Goal: Transaction & Acquisition: Purchase product/service

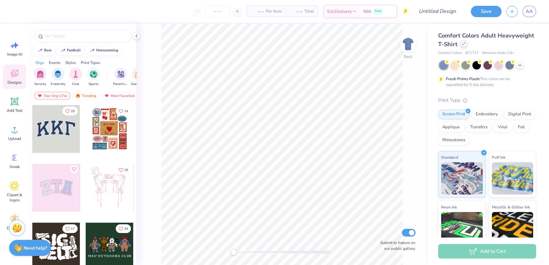
click at [465, 45] on icon at bounding box center [463, 44] width 3 height 3
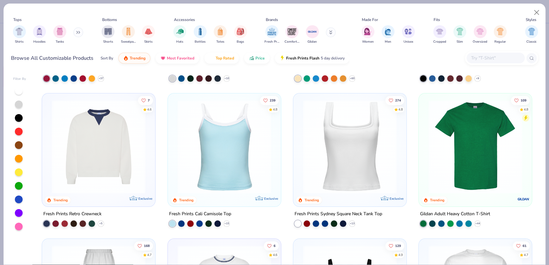
scroll to position [132, 0]
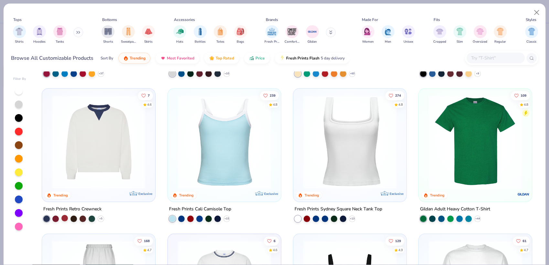
click at [61, 217] on div at bounding box center [64, 218] width 6 height 6
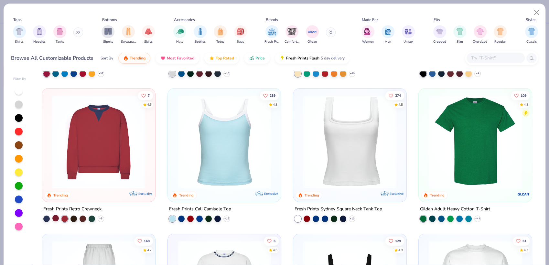
click at [52, 217] on div at bounding box center [55, 218] width 6 height 6
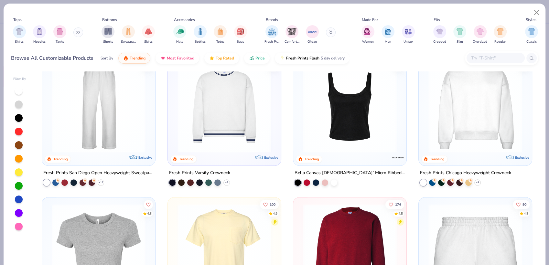
scroll to position [322, 0]
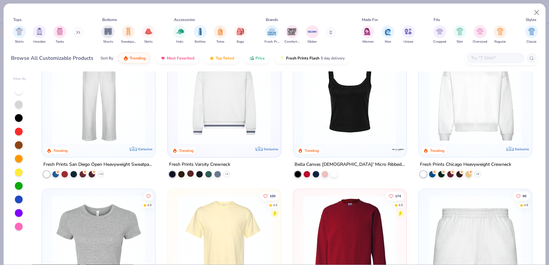
click at [188, 173] on div at bounding box center [190, 173] width 6 height 6
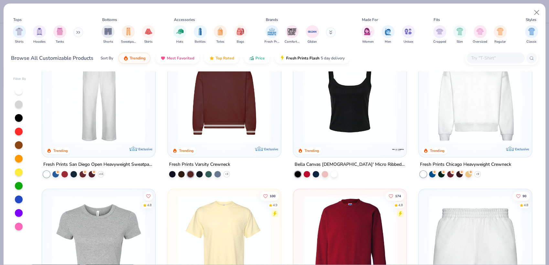
click at [221, 134] on img at bounding box center [224, 97] width 100 height 94
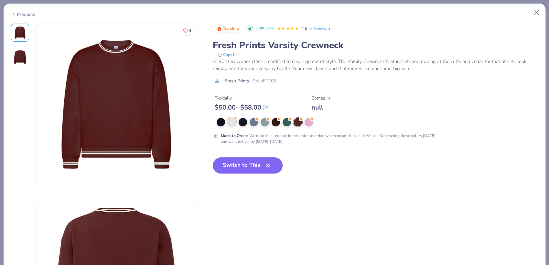
click at [232, 122] on div at bounding box center [232, 121] width 8 height 8
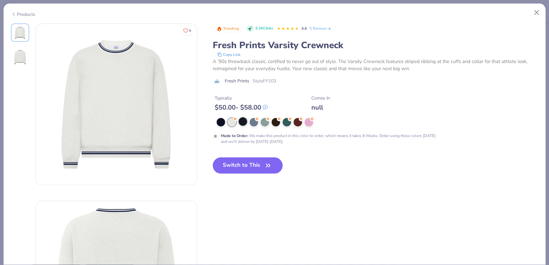
click at [240, 124] on div at bounding box center [243, 121] width 8 height 8
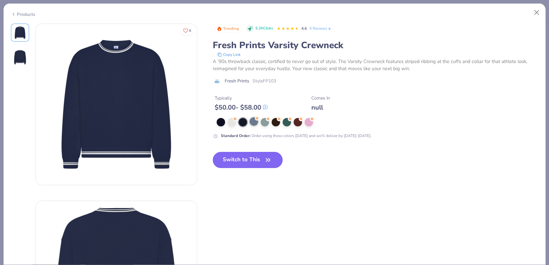
click at [250, 125] on div at bounding box center [254, 121] width 8 height 8
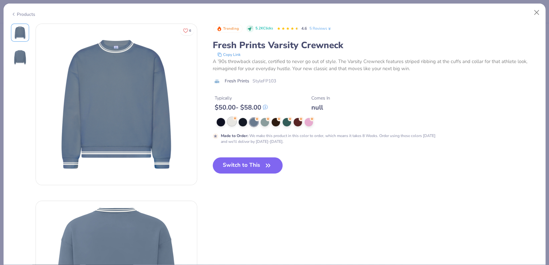
click at [230, 122] on div at bounding box center [232, 121] width 8 height 8
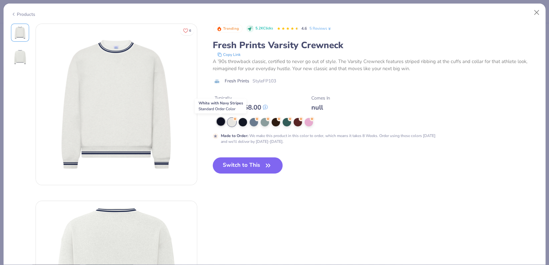
click at [219, 123] on div at bounding box center [221, 121] width 8 height 8
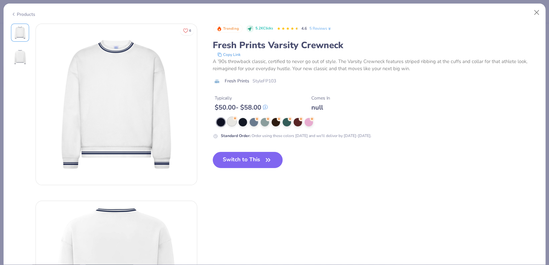
click at [233, 125] on div at bounding box center [232, 121] width 8 height 8
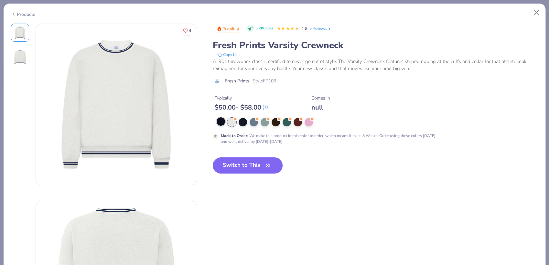
click at [221, 123] on div at bounding box center [221, 121] width 8 height 8
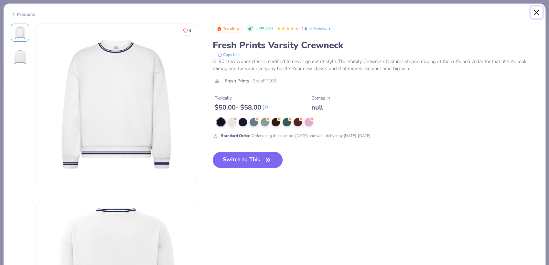
click at [540, 16] on button "Close" at bounding box center [536, 12] width 12 height 12
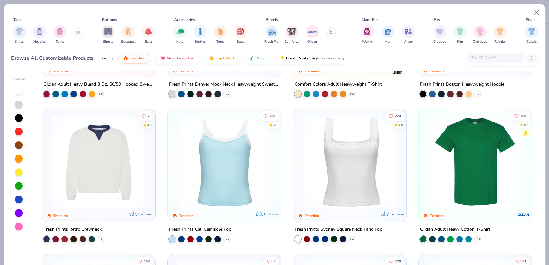
scroll to position [111, 0]
click at [113, 167] on img at bounding box center [98, 163] width 100 height 94
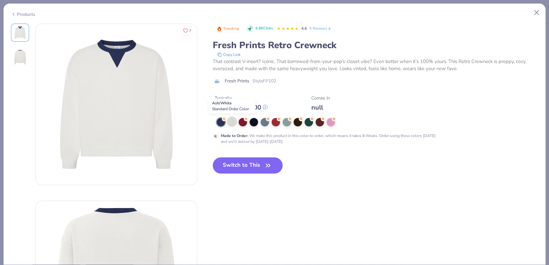
click at [230, 124] on div at bounding box center [232, 121] width 8 height 8
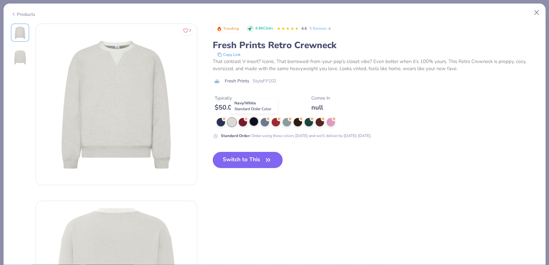
click at [251, 123] on div at bounding box center [254, 121] width 8 height 8
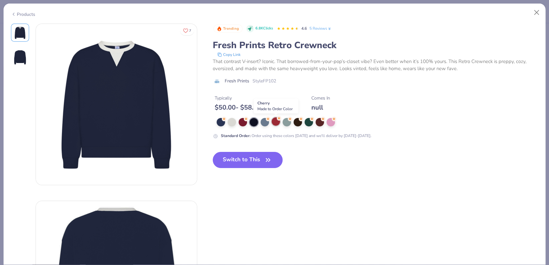
click at [277, 122] on div at bounding box center [276, 121] width 8 height 8
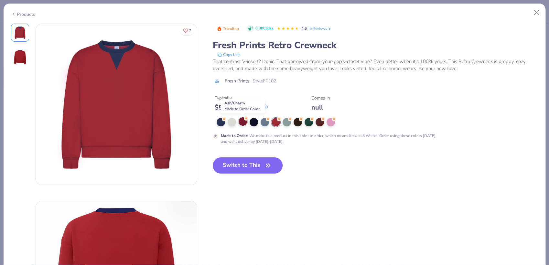
click at [241, 123] on div at bounding box center [243, 121] width 8 height 8
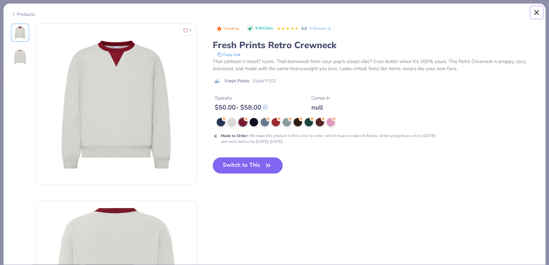
click at [534, 14] on button "Close" at bounding box center [536, 12] width 12 height 12
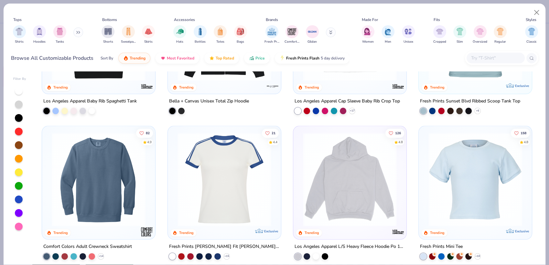
scroll to position [835, 0]
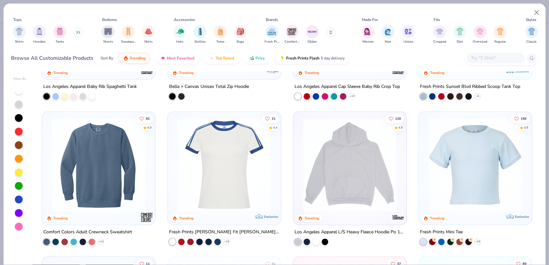
click at [70, 34] on div "Shirts Hoodies Tanks" at bounding box center [48, 35] width 74 height 24
click at [75, 34] on button at bounding box center [78, 32] width 10 height 10
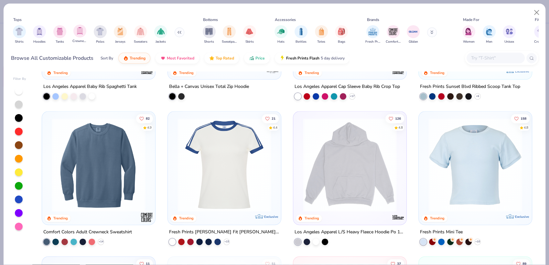
click at [86, 35] on div "Crewnecks" at bounding box center [79, 34] width 15 height 19
